Goal: Obtain resource: Download file/media

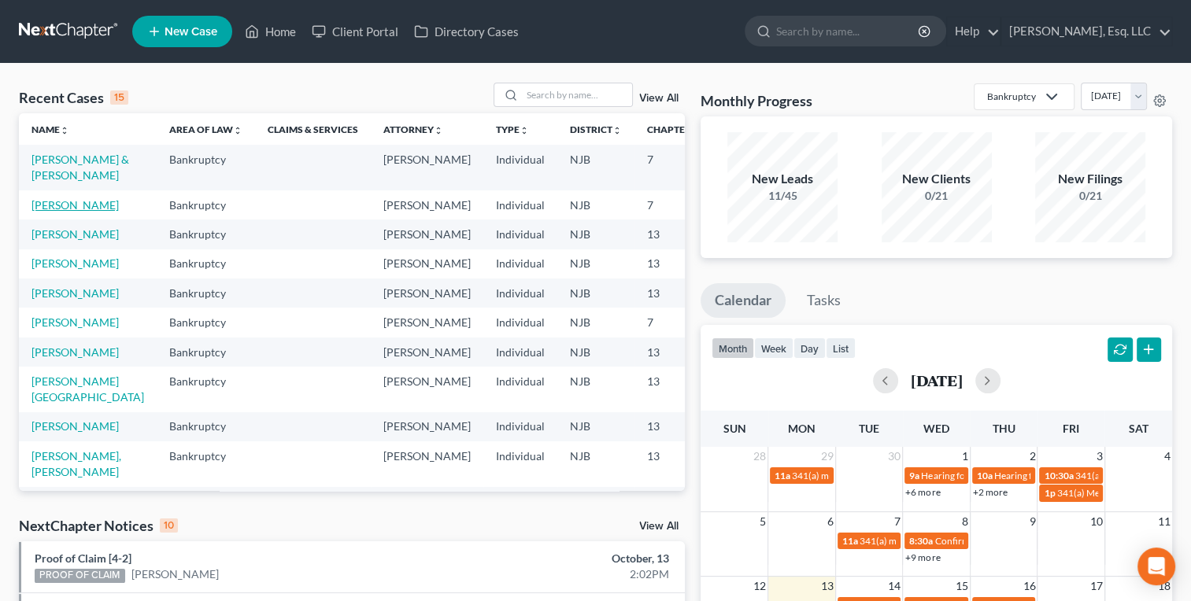
click at [38, 212] on link "[PERSON_NAME]" at bounding box center [74, 204] width 87 height 13
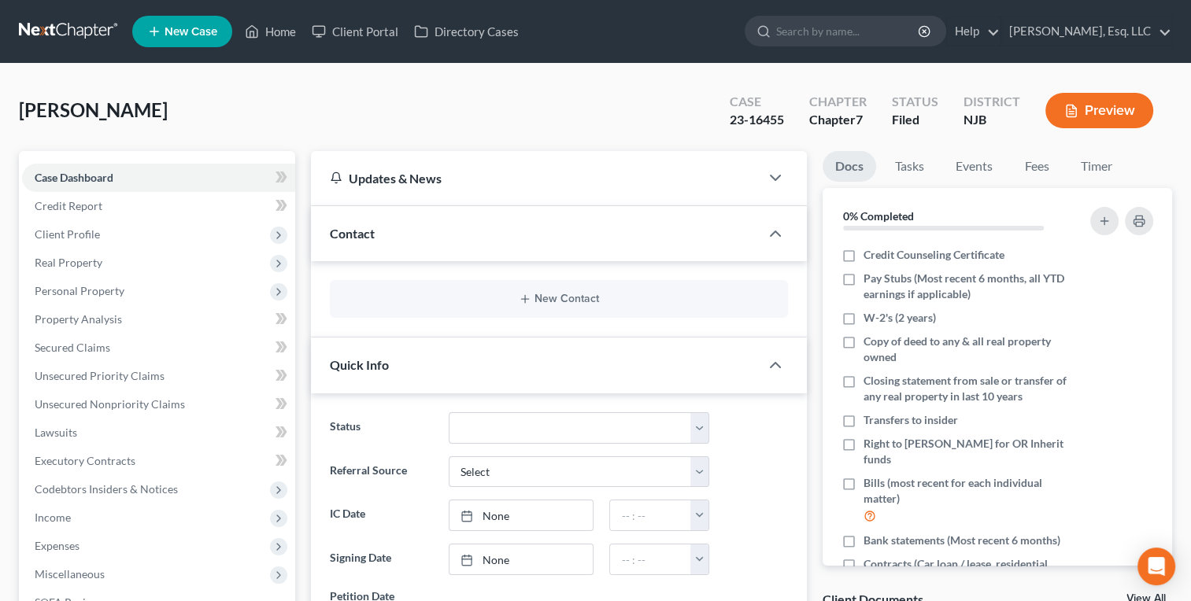
click at [242, 97] on div "[PERSON_NAME] Upgraded Case 23-16455 Chapter Chapter 7 Status [GEOGRAPHIC_DATA]…" at bounding box center [595, 117] width 1153 height 68
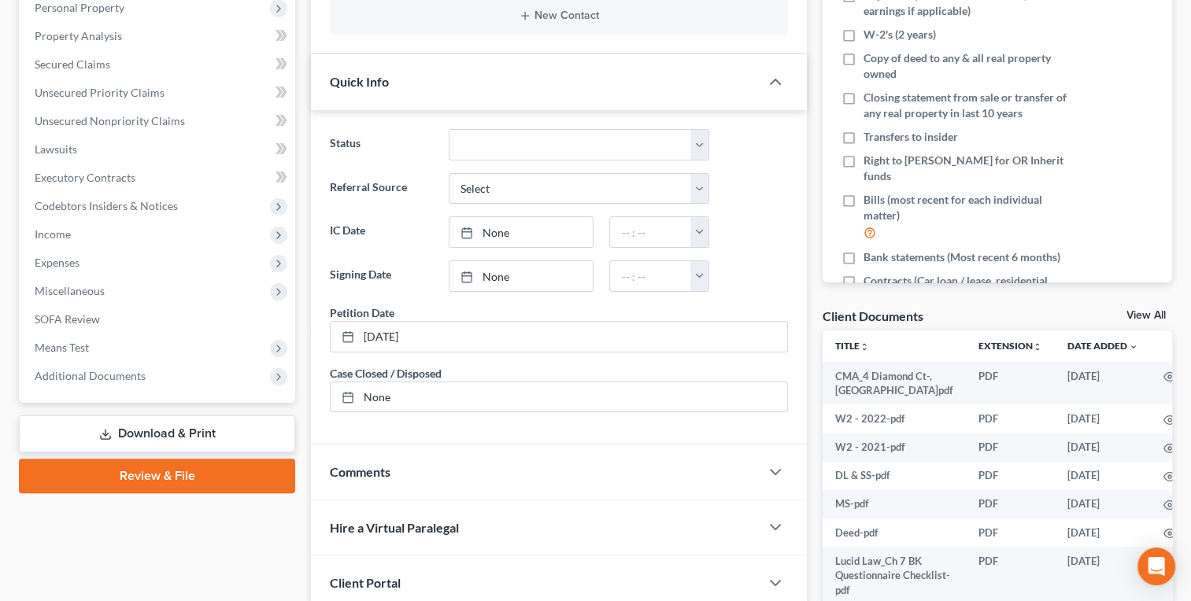
scroll to position [252, 0]
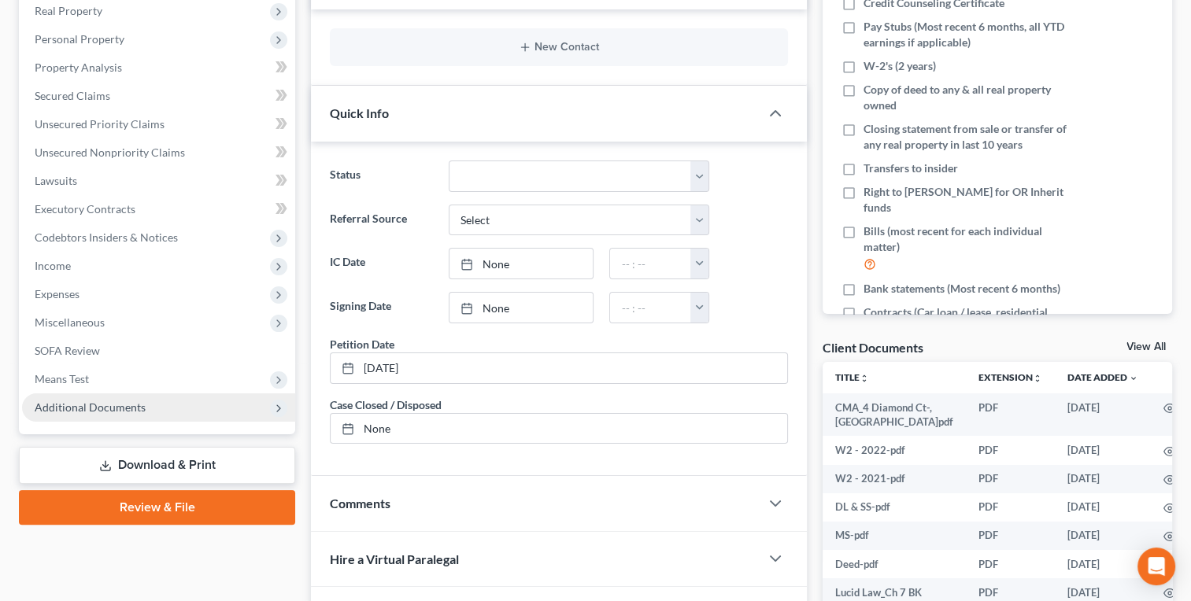
click at [109, 402] on span "Additional Documents" at bounding box center [90, 407] width 111 height 13
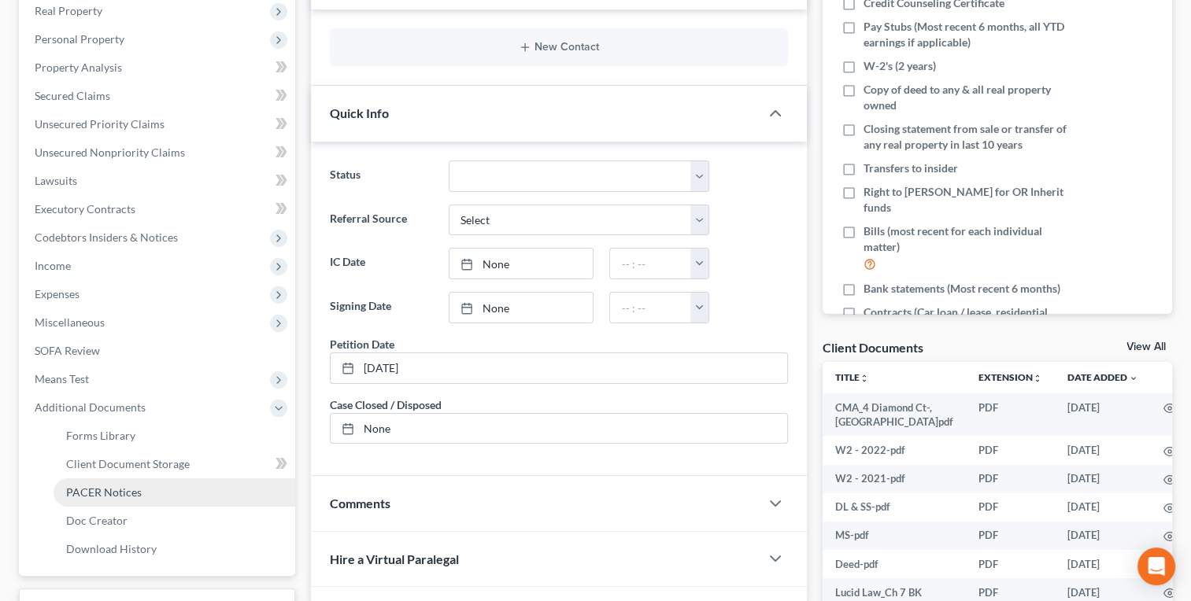
click at [113, 497] on span "PACER Notices" at bounding box center [104, 492] width 76 height 13
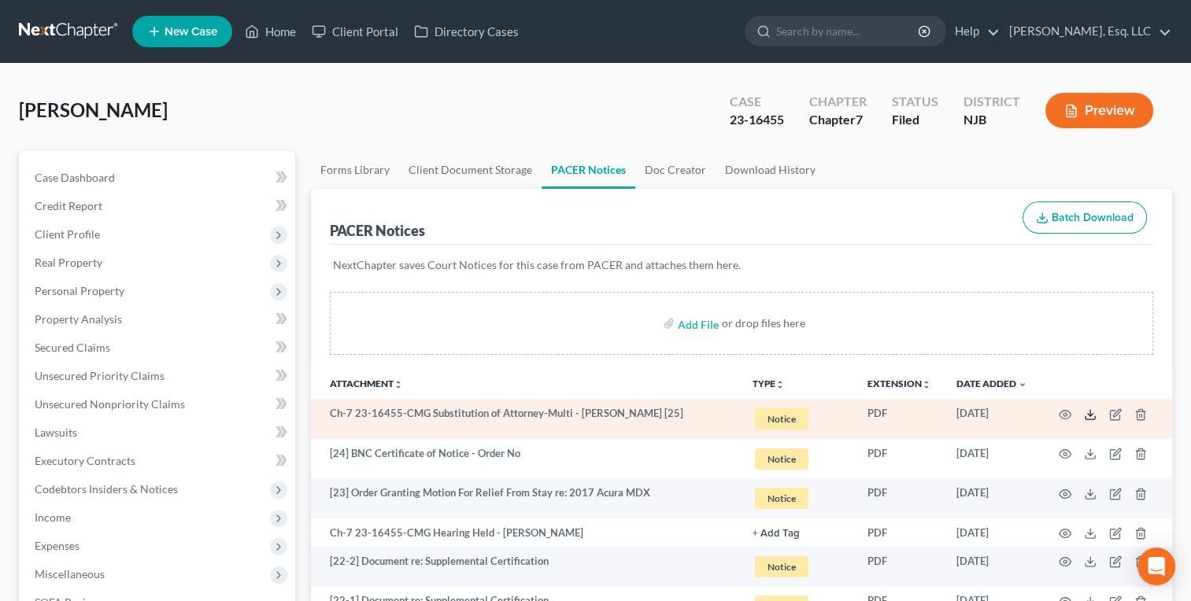
click at [1089, 416] on icon at bounding box center [1090, 415] width 13 height 13
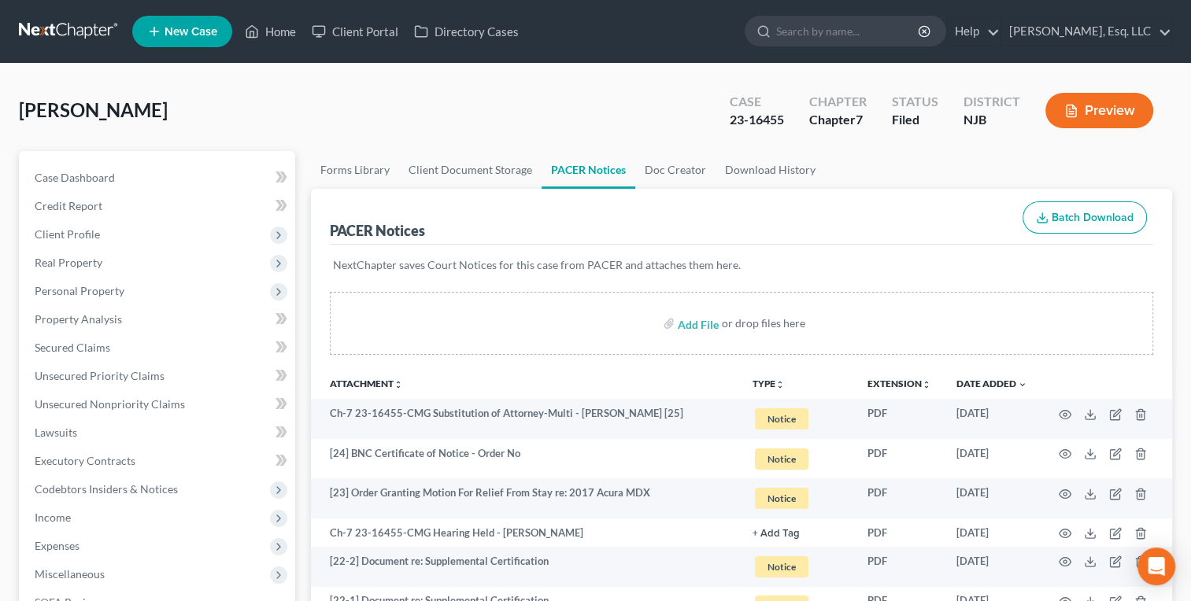
click at [869, 224] on div "PACER Notices Batch Download" at bounding box center [741, 217] width 823 height 57
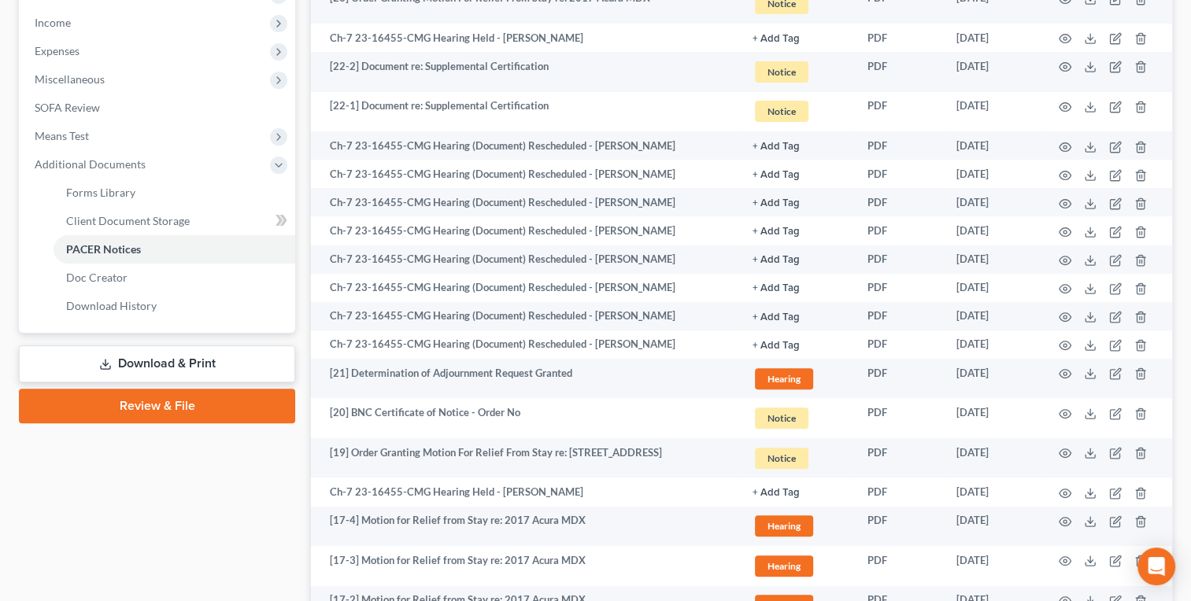
scroll to position [488, 0]
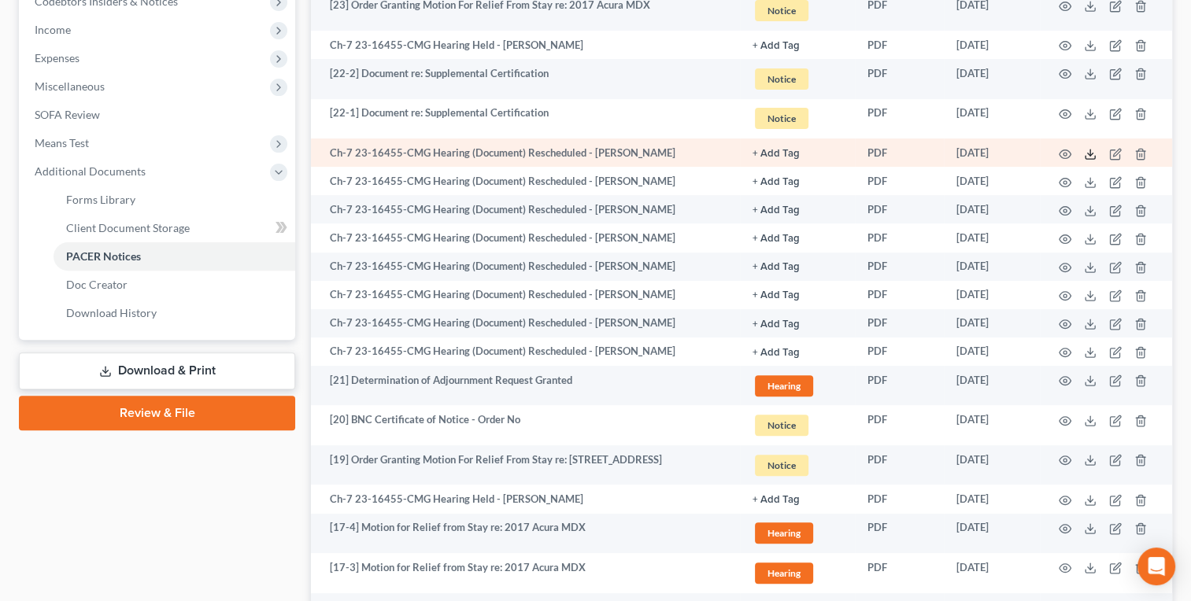
click at [1090, 155] on icon at bounding box center [1090, 154] width 13 height 13
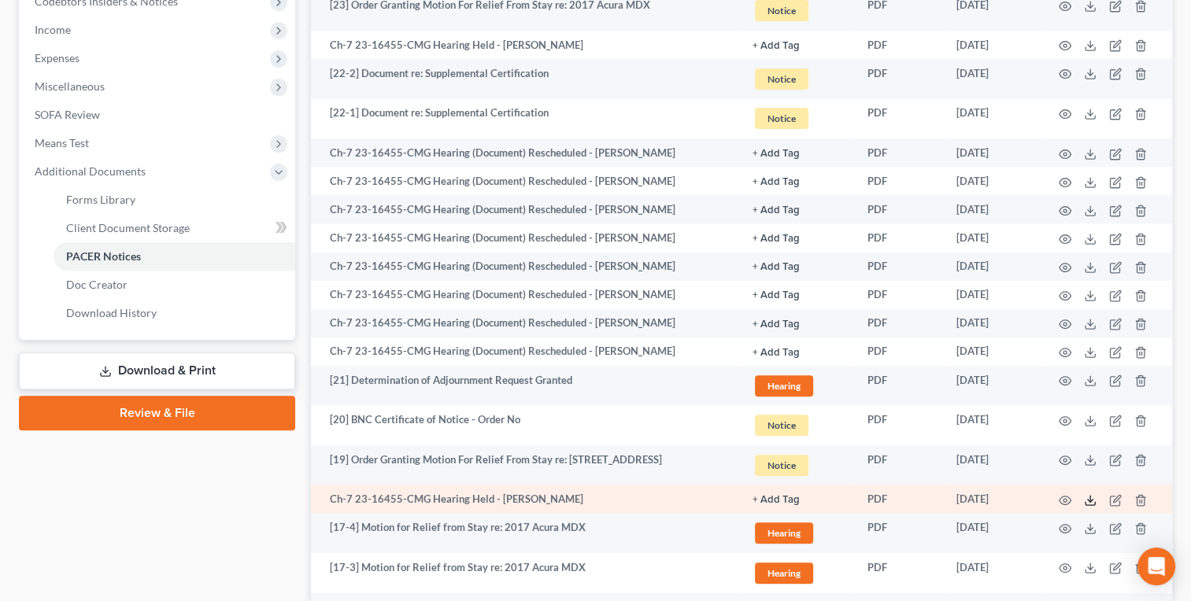
click at [1093, 503] on icon at bounding box center [1090, 500] width 13 height 13
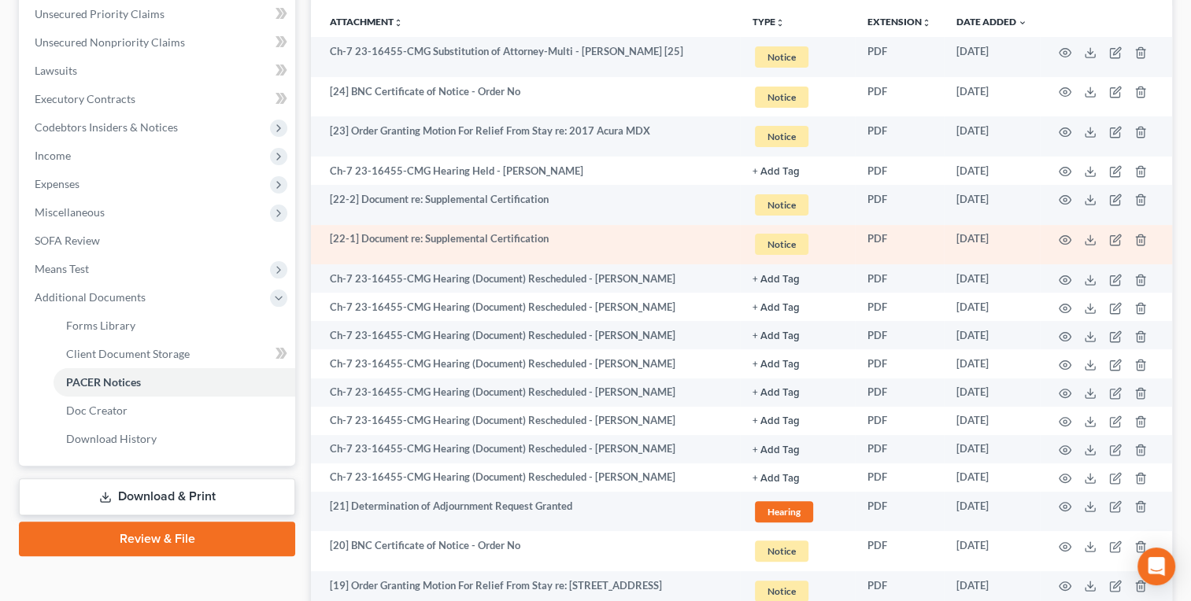
scroll to position [359, 0]
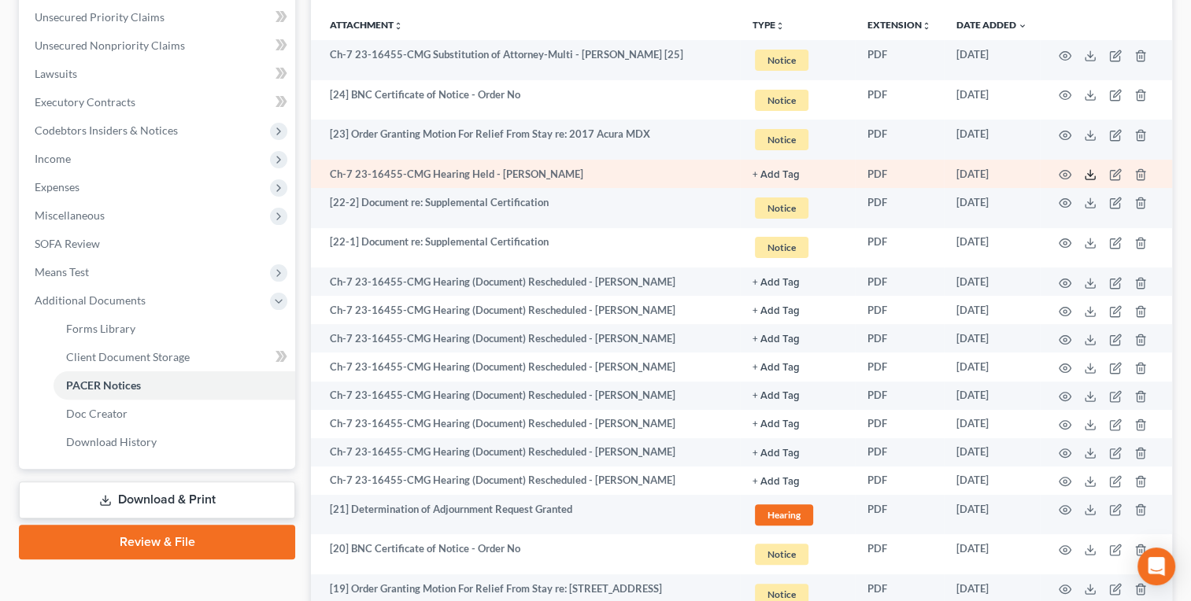
click at [1090, 173] on line at bounding box center [1090, 173] width 0 height 6
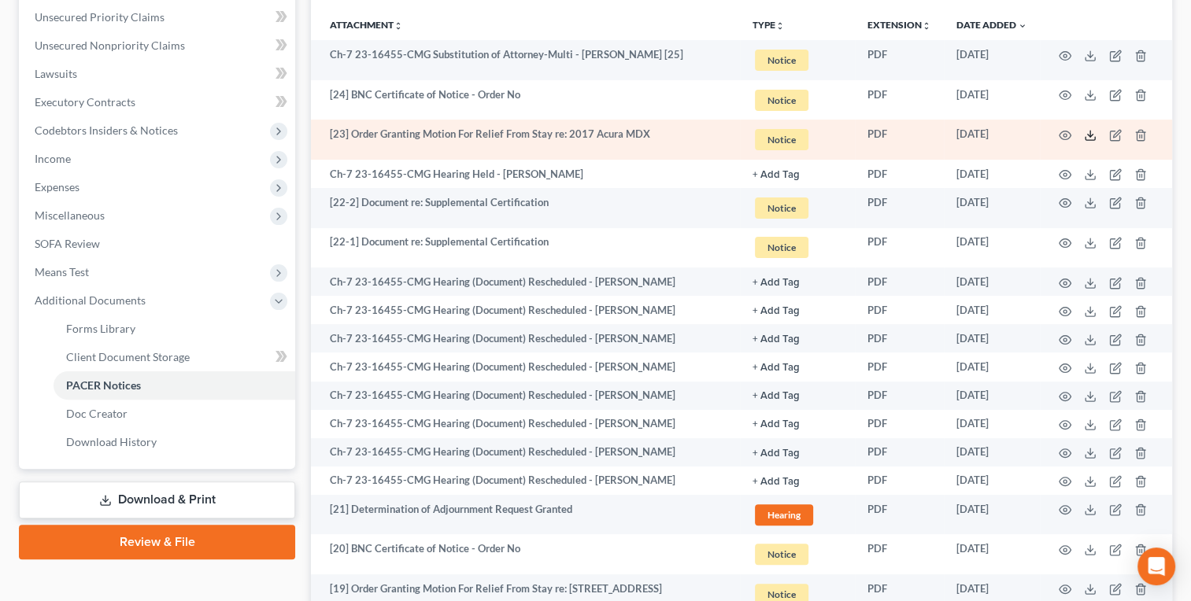
click at [1089, 139] on icon at bounding box center [1089, 138] width 9 height 3
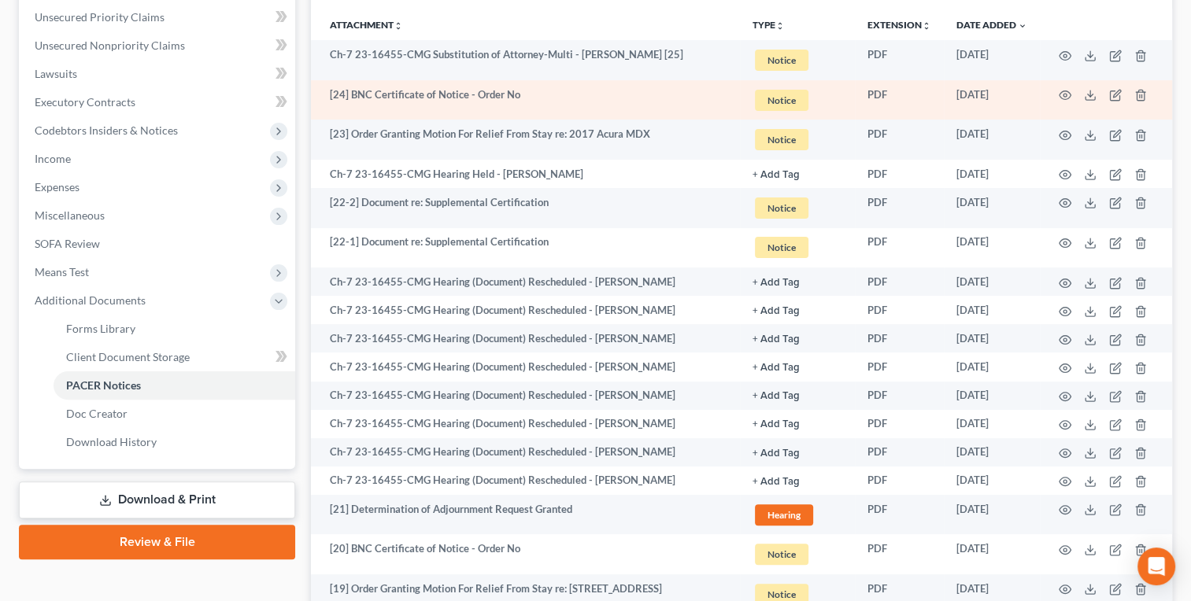
click at [638, 94] on td "[24] BNC Certificate of Notice - Order No" at bounding box center [525, 100] width 429 height 40
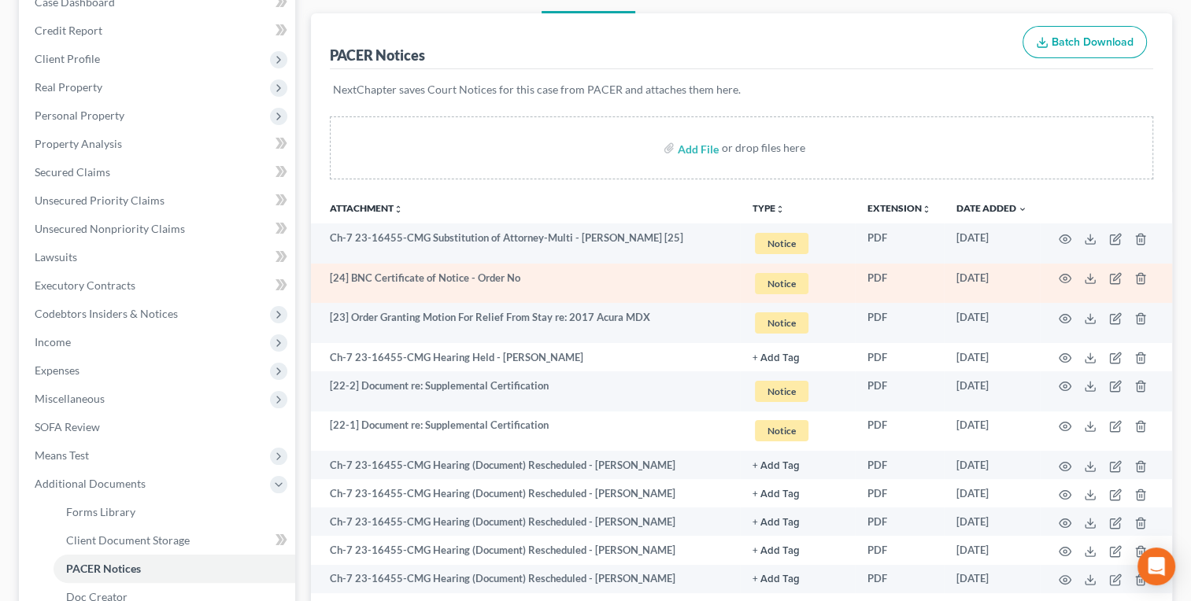
scroll to position [139, 0]
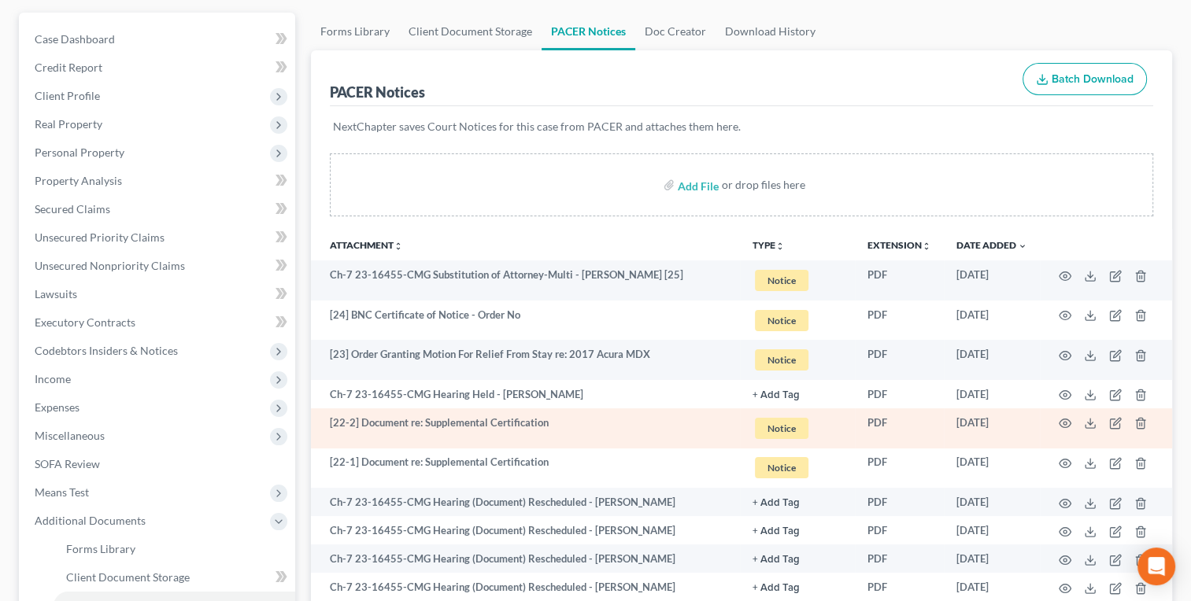
click at [1086, 416] on td at bounding box center [1106, 429] width 132 height 40
click at [1090, 426] on icon at bounding box center [1090, 423] width 13 height 13
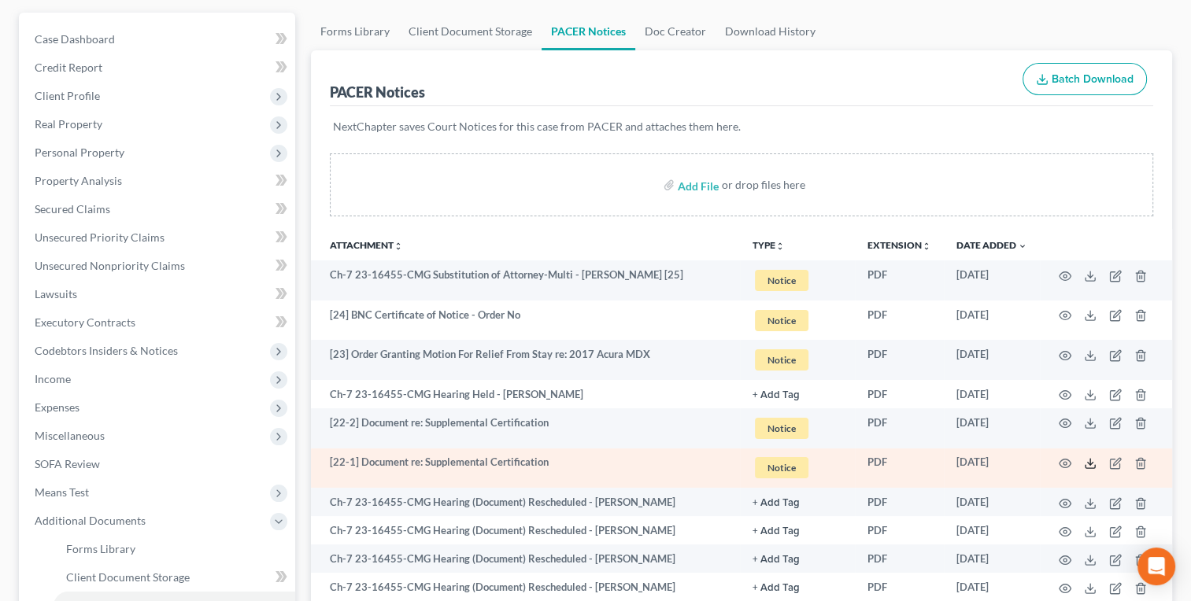
click at [1093, 467] on icon at bounding box center [1090, 463] width 13 height 13
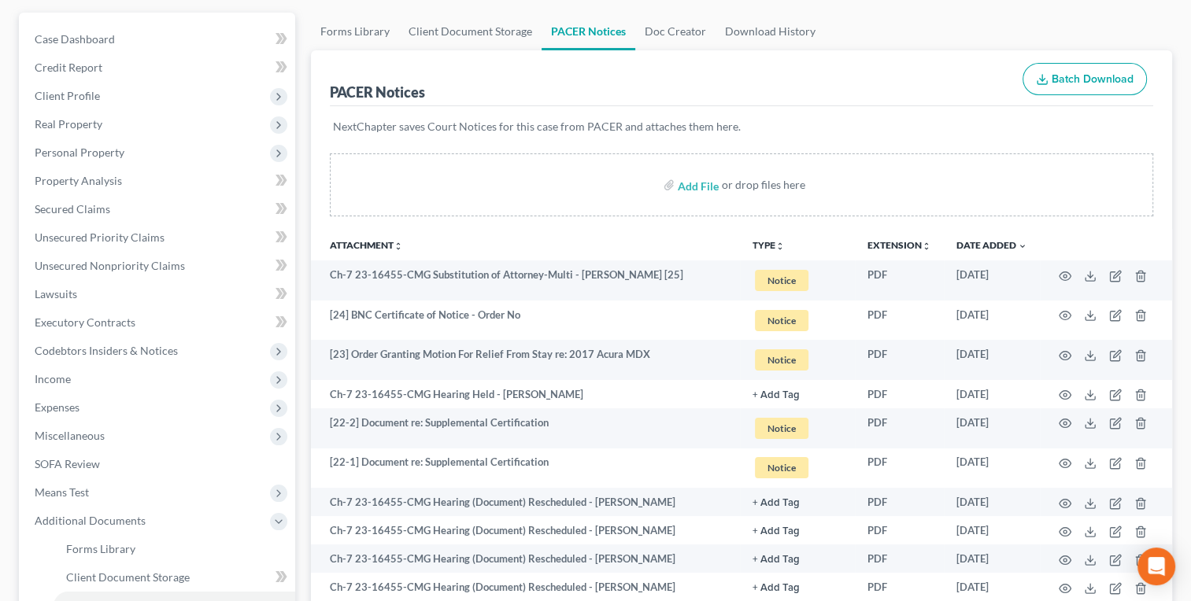
click at [848, 107] on div "NextChapter saves Court Notices for this case from PACER and attaches them here." at bounding box center [741, 136] width 823 height 60
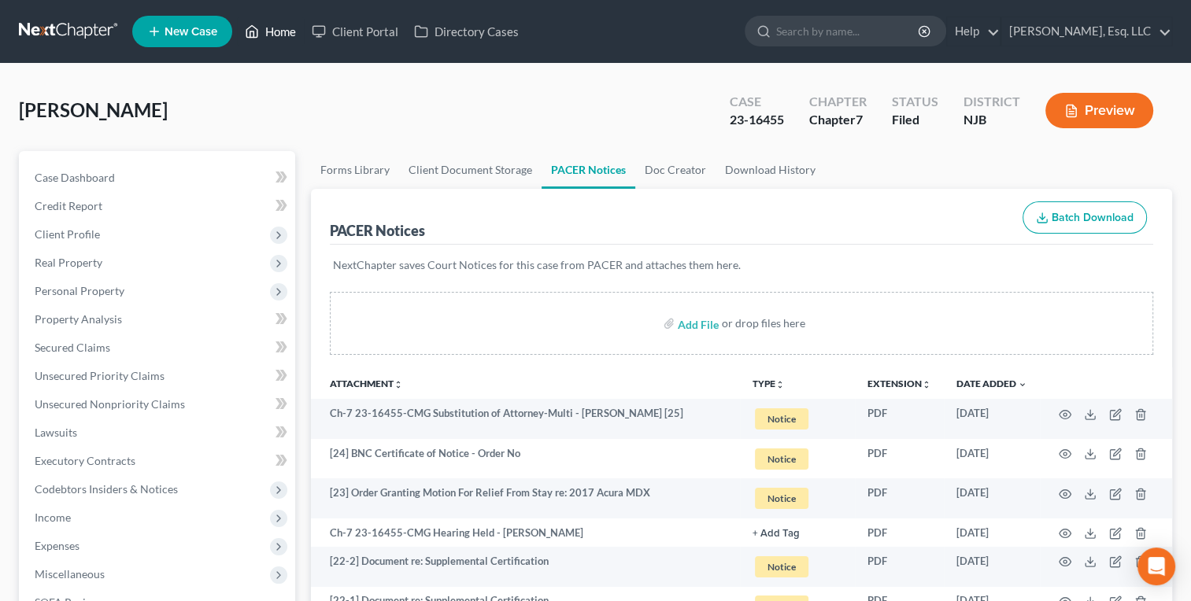
click at [290, 35] on link "Home" at bounding box center [270, 31] width 67 height 28
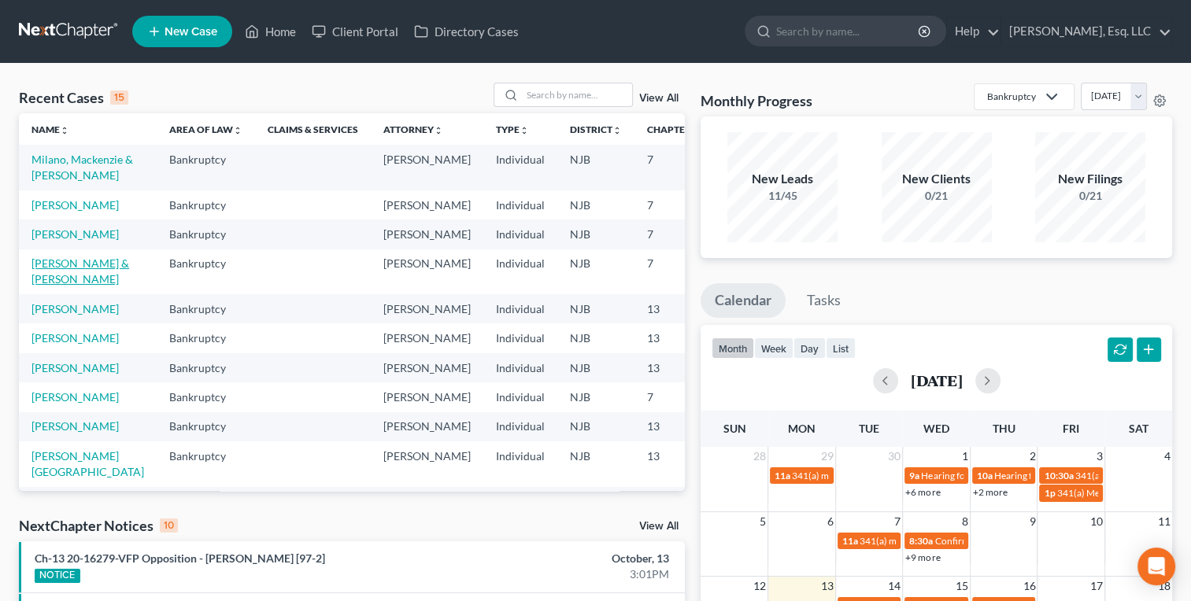
click at [54, 286] on link "[PERSON_NAME] & [PERSON_NAME]" at bounding box center [80, 271] width 98 height 29
select select "6"
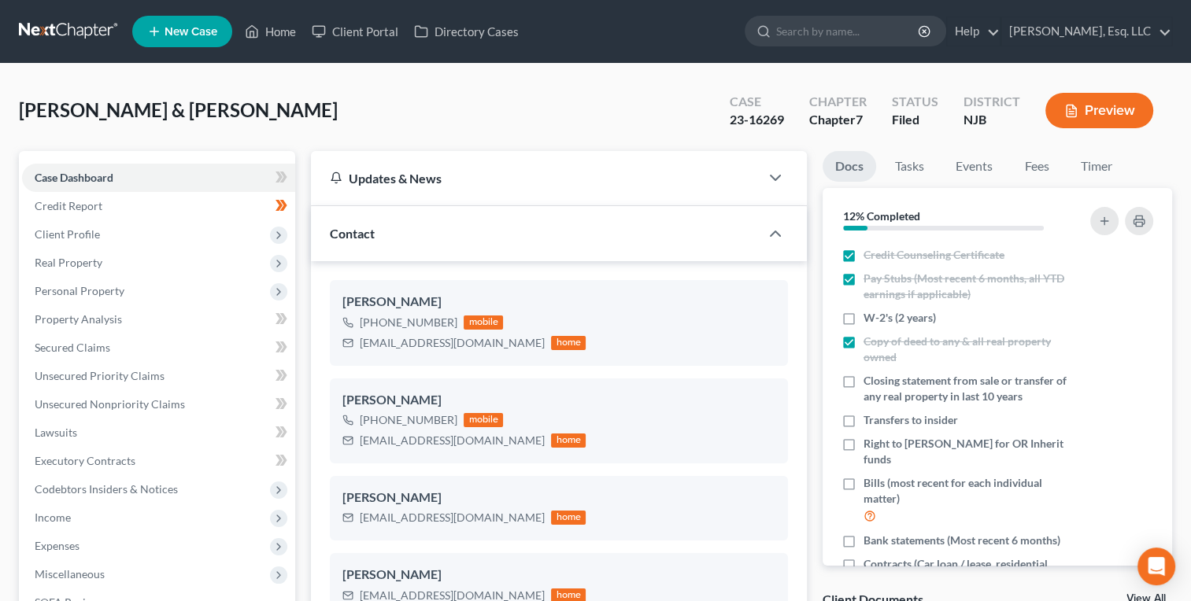
scroll to position [834, 0]
click at [472, 96] on div "[PERSON_NAME] & [PERSON_NAME] Upgraded Case 23-16269 Chapter Chapter 7 Status […" at bounding box center [595, 117] width 1153 height 68
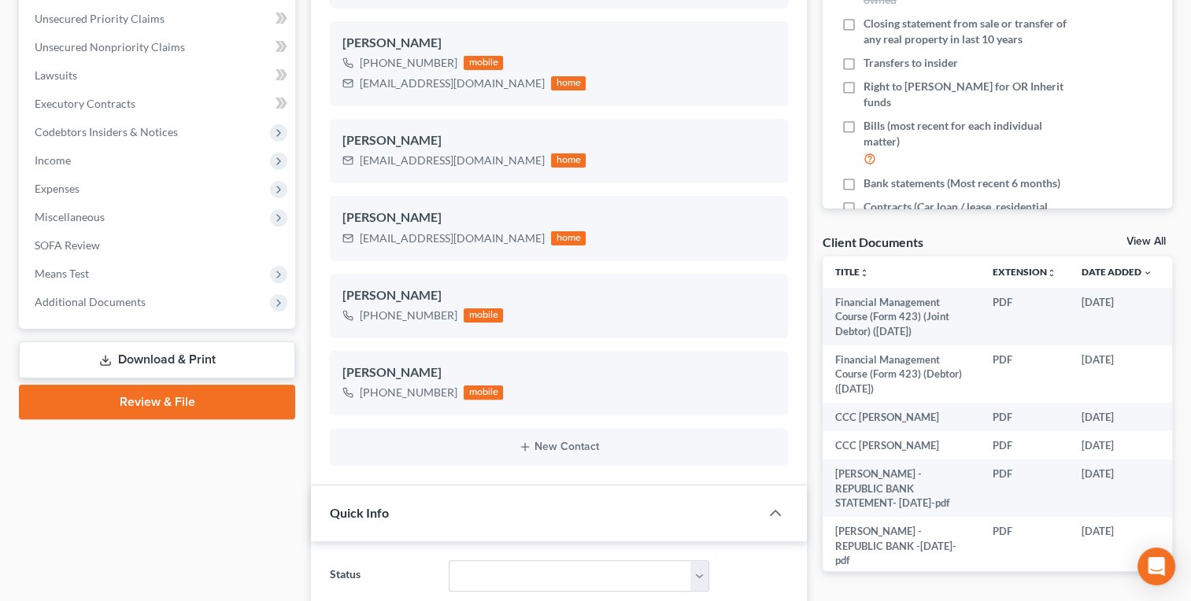
scroll to position [409, 0]
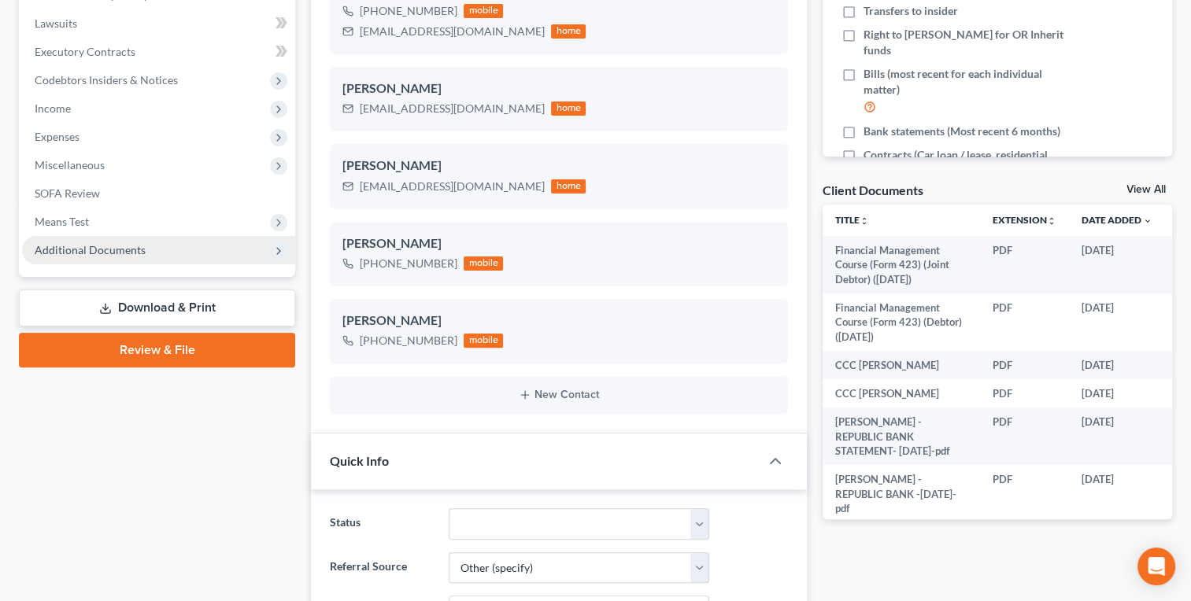
click at [109, 247] on span "Additional Documents" at bounding box center [90, 249] width 111 height 13
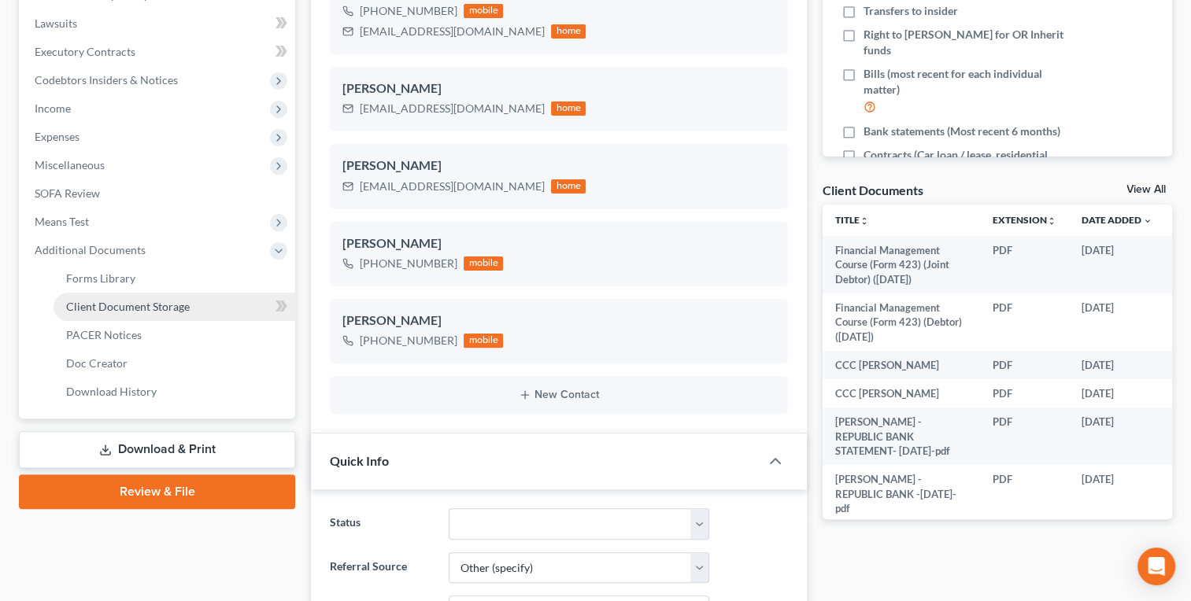
click at [153, 300] on span "Client Document Storage" at bounding box center [128, 306] width 124 height 13
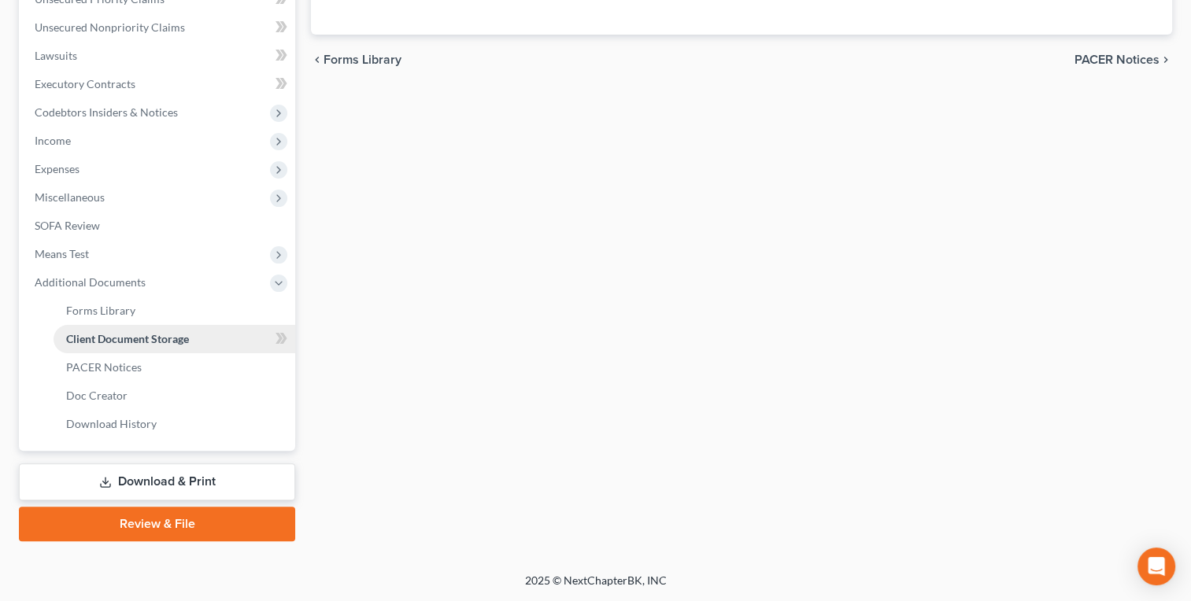
scroll to position [375, 0]
select select "9"
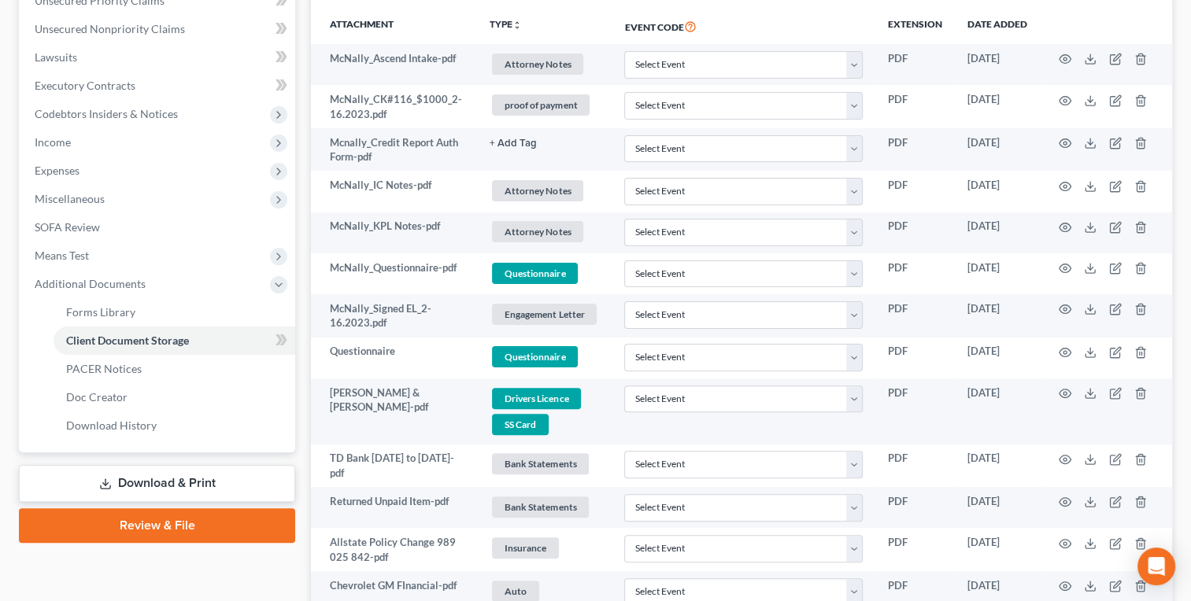
scroll to position [0, 0]
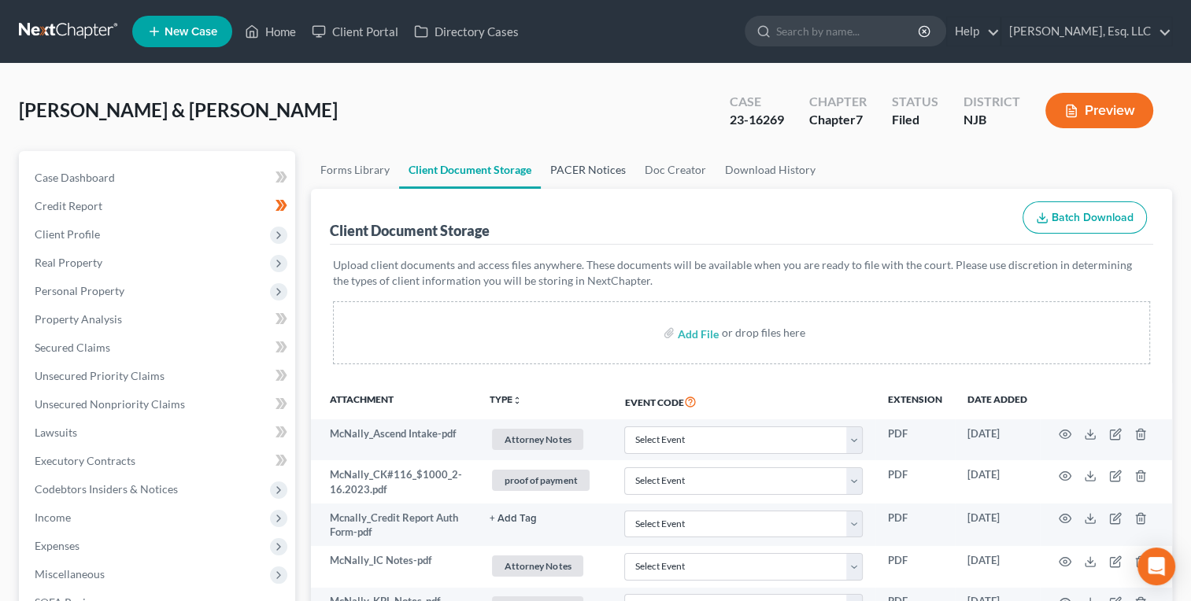
click at [603, 166] on link "PACER Notices" at bounding box center [588, 170] width 94 height 38
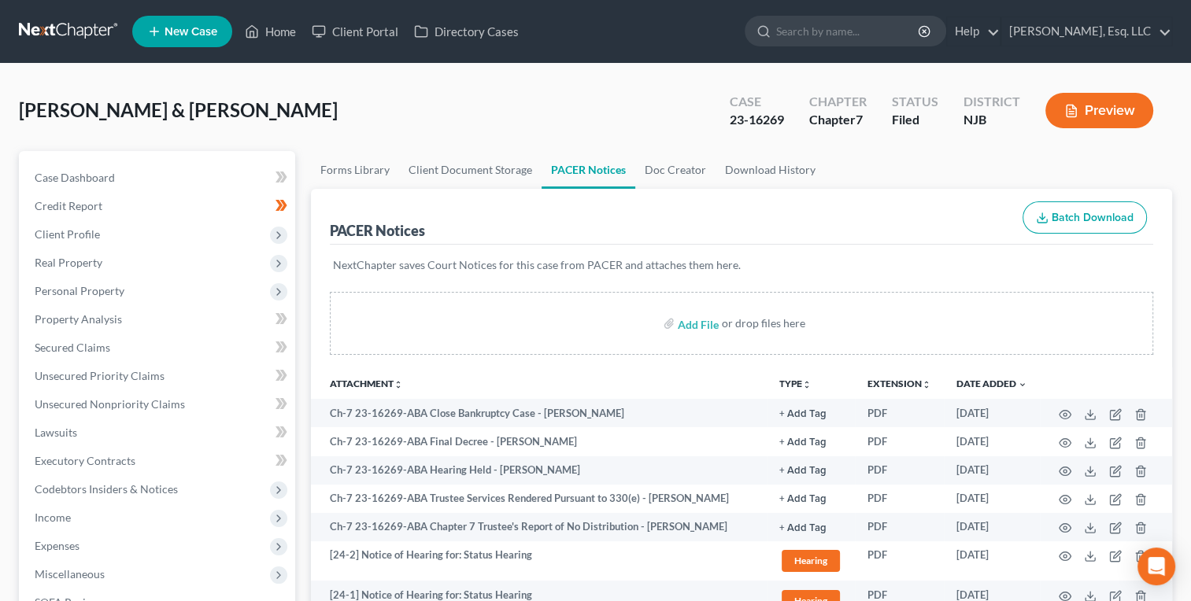
scroll to position [526, 0]
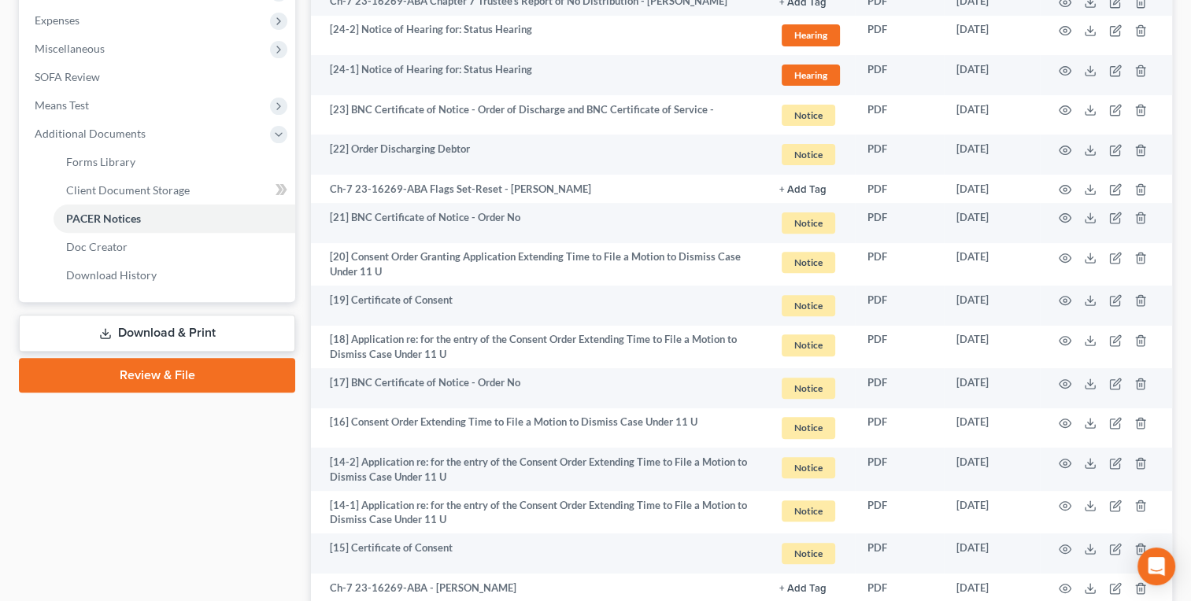
click at [225, 484] on div "Case Dashboard Payments Invoices Payments Payments Credit Report Client Profile" at bounding box center [157, 461] width 292 height 1673
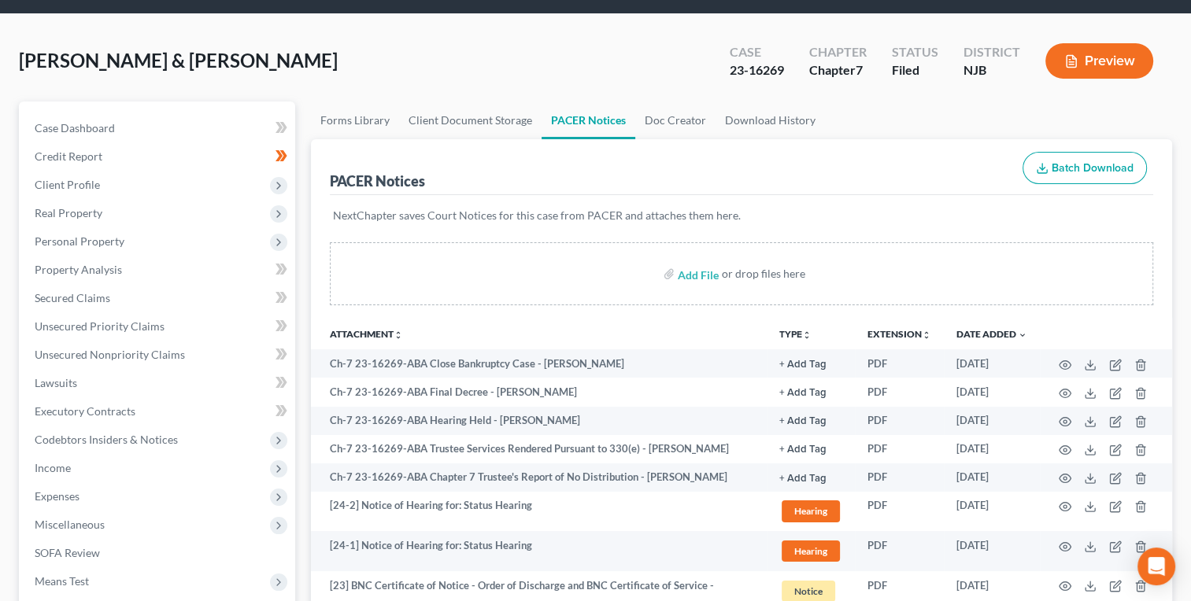
scroll to position [0, 0]
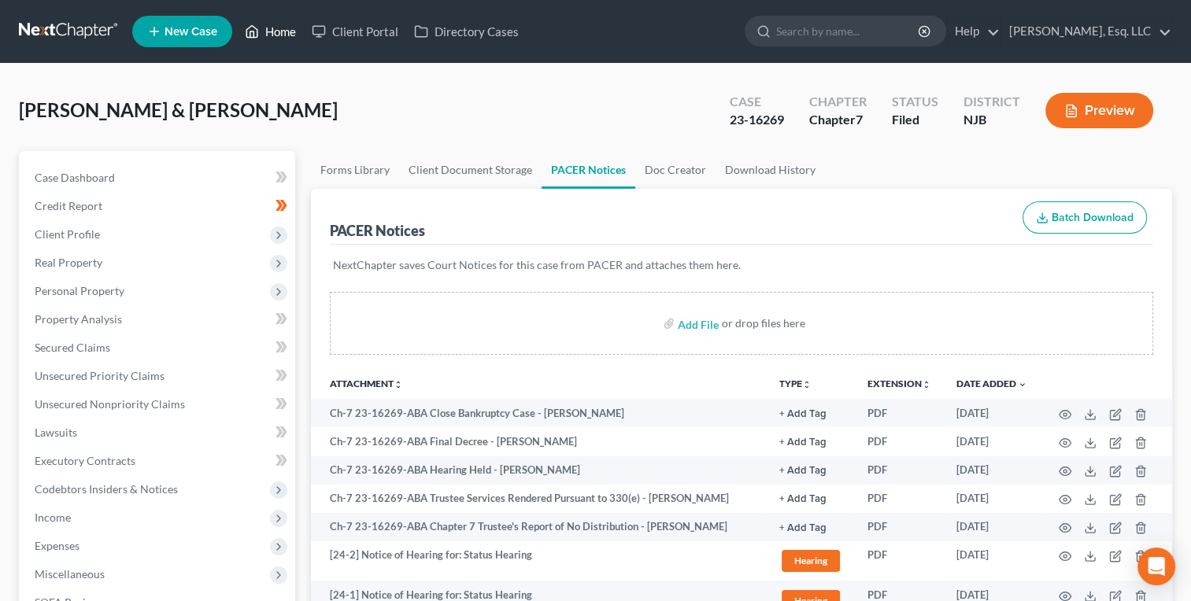
click at [278, 31] on link "Home" at bounding box center [270, 31] width 67 height 28
